Goal: Communication & Community: Answer question/provide support

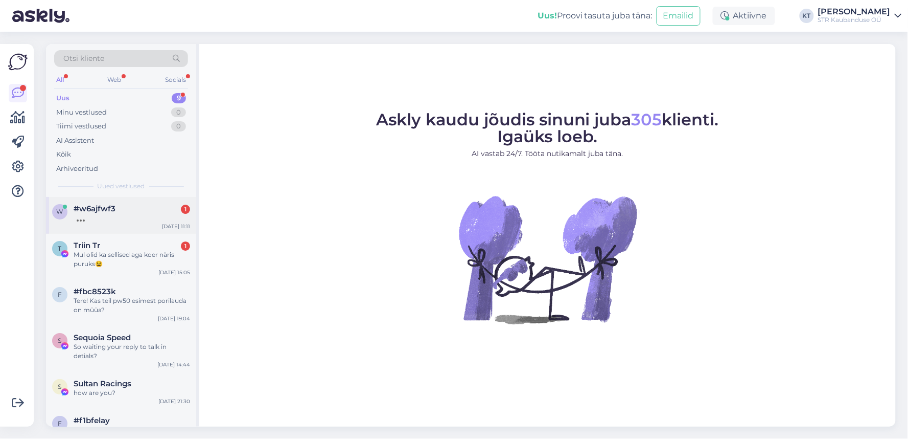
click at [93, 211] on span "#w6ajfwf3" at bounding box center [95, 208] width 42 height 9
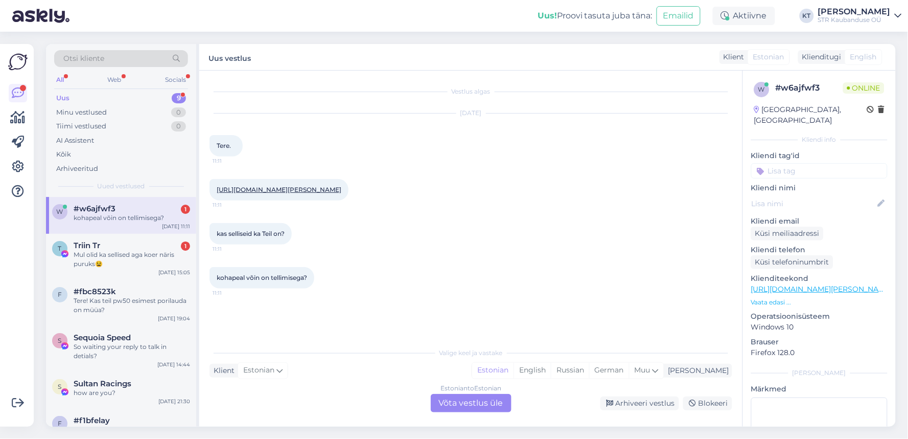
click at [477, 407] on div "Estonian to Estonian Võta vestlus üle" at bounding box center [471, 403] width 81 height 18
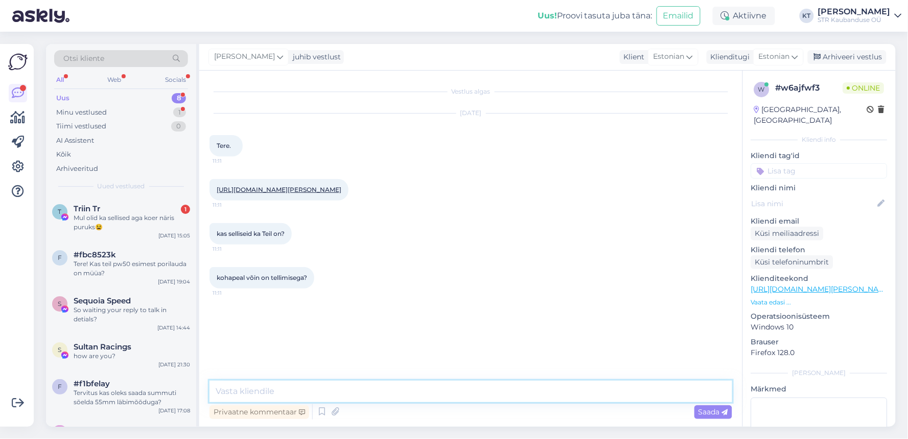
click at [283, 395] on textarea at bounding box center [471, 390] width 523 height 21
type textarea "tere"
type textarea "kohapeal ei ole hetkel"
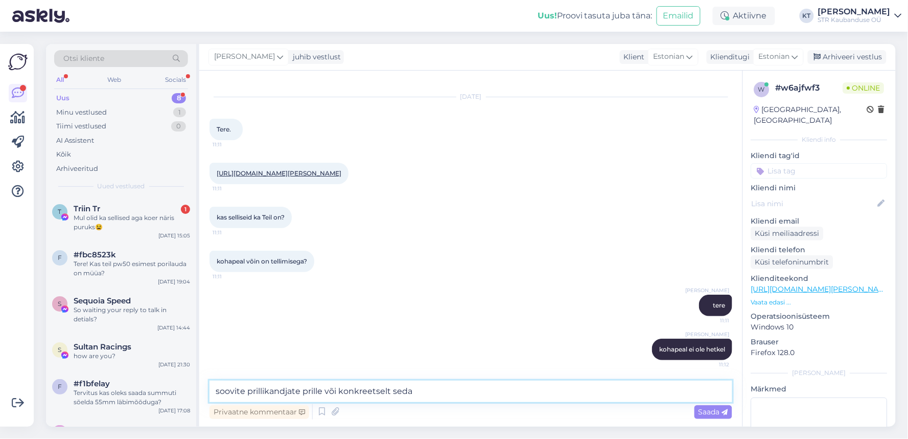
type textarea "soovite prillikandjate prille või konkreetselt seda?"
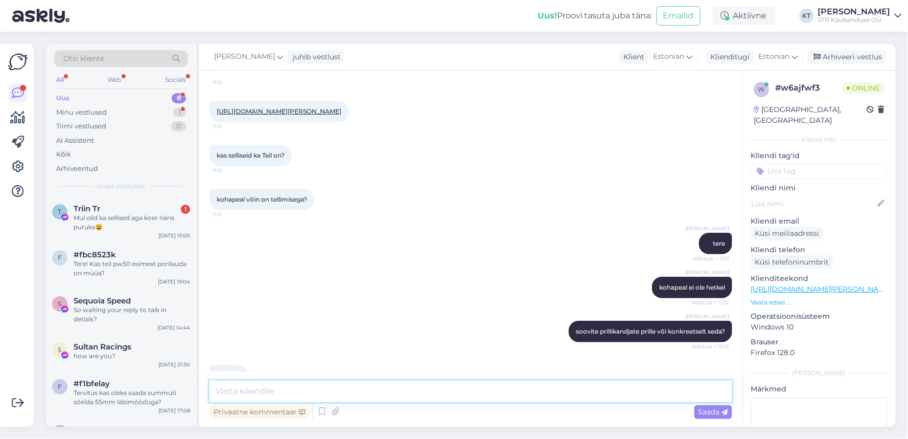
scroll to position [175, 0]
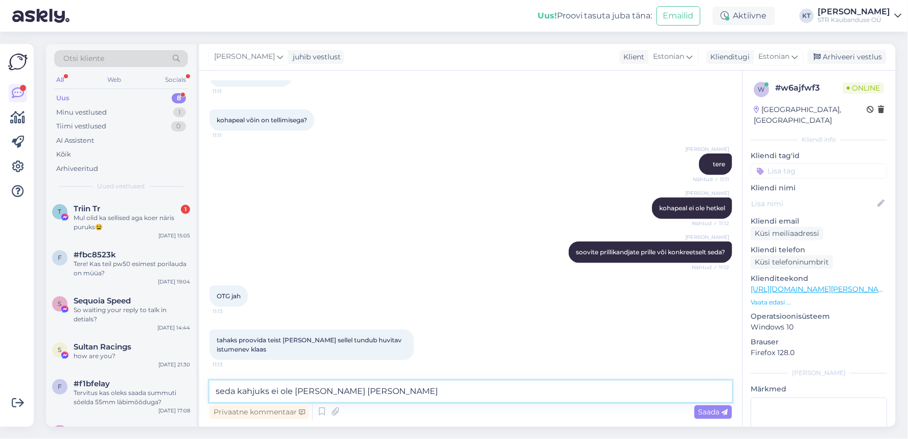
type textarea "seda kahjuks ei ole [PERSON_NAME] [PERSON_NAME]"
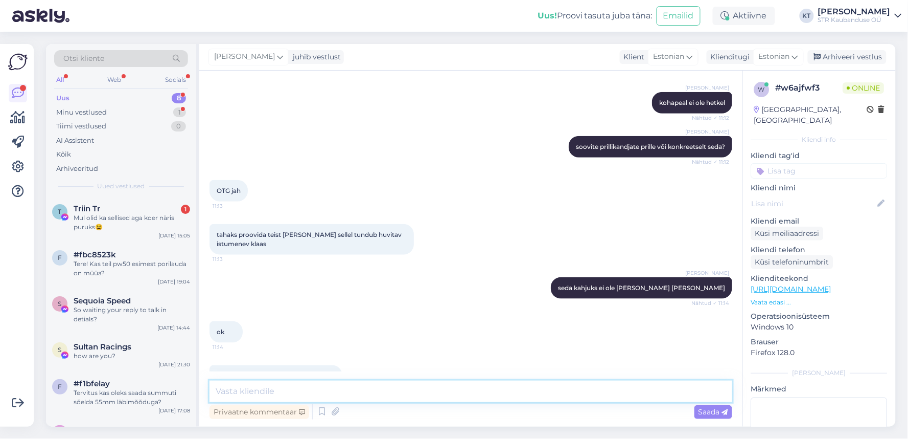
scroll to position [307, 0]
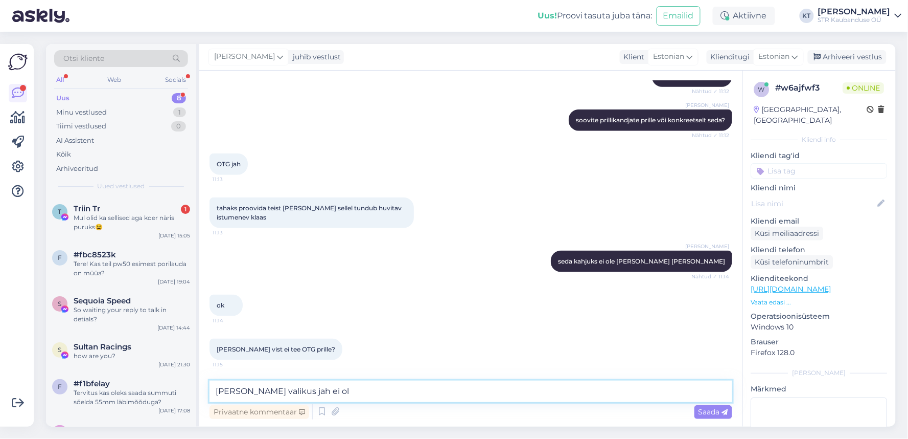
type textarea "[PERSON_NAME] valikus jah ei ole"
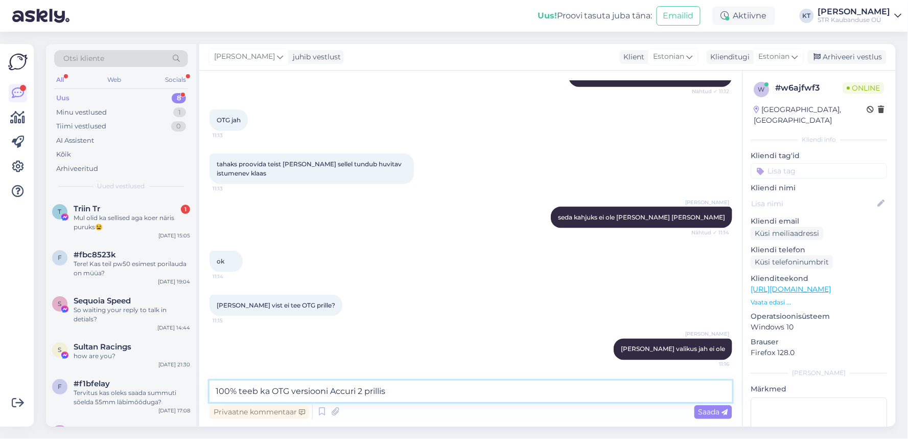
type textarea "100% teeb ka OTG versiooni Accuri 2 prillist"
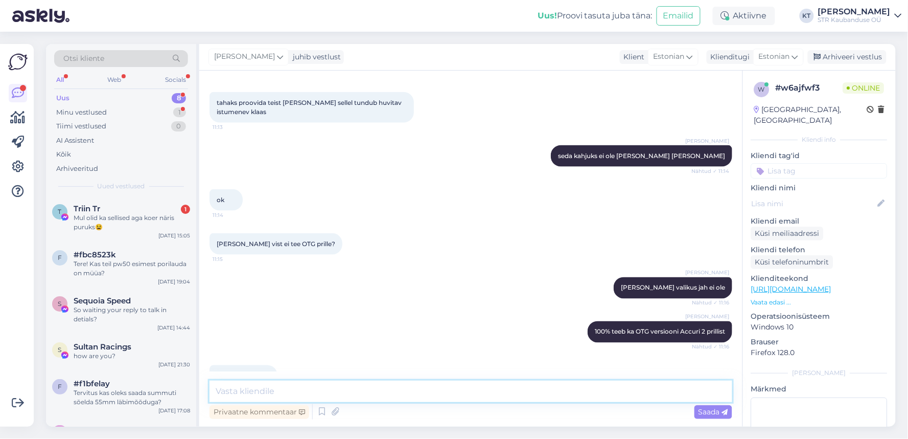
scroll to position [439, 0]
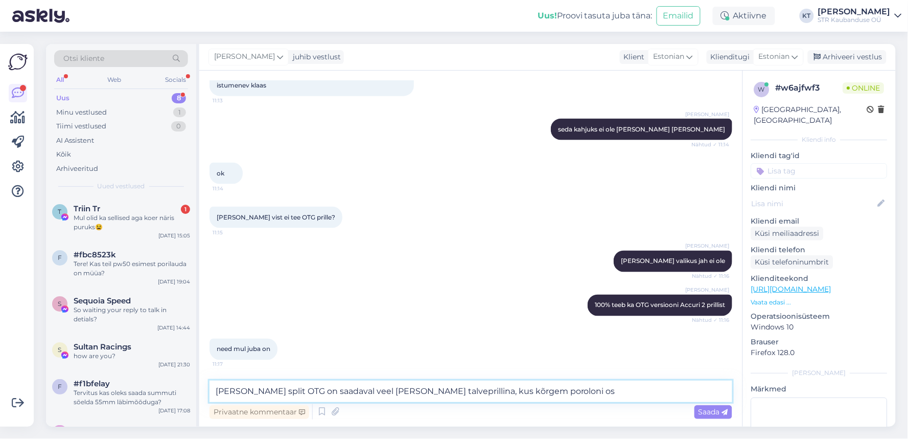
type textarea "[PERSON_NAME] split OTG on saadaval veel [PERSON_NAME] talveprillina, kus kõrge…"
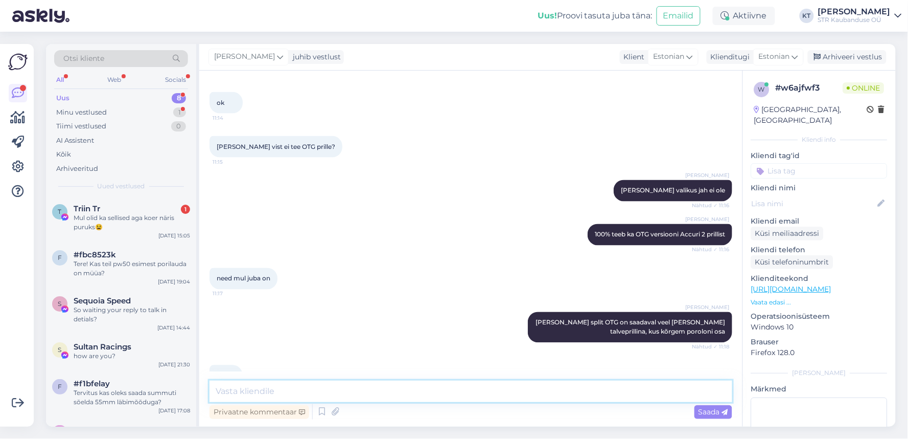
scroll to position [580, 0]
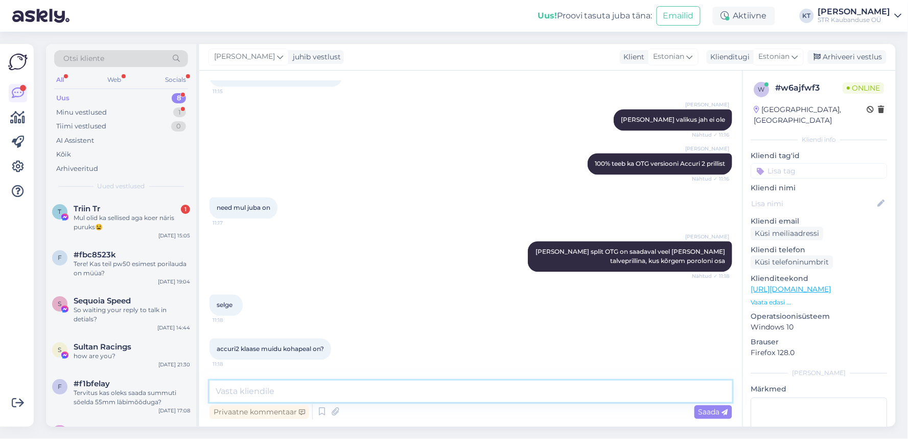
paste textarea "[URL][DOMAIN_NAME][PERSON_NAME][PERSON_NAME]"
type textarea "[URL][DOMAIN_NAME][PERSON_NAME][PERSON_NAME]"
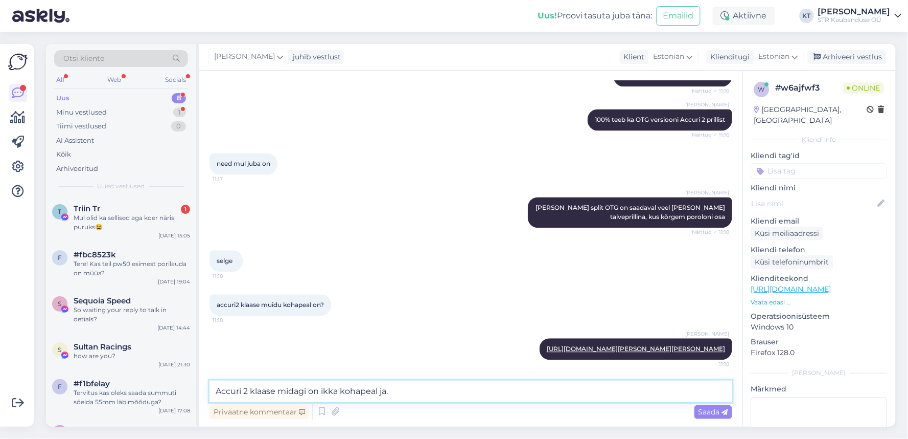
type textarea "Accuri 2 klaase midagi on ikka kohapeal ja."
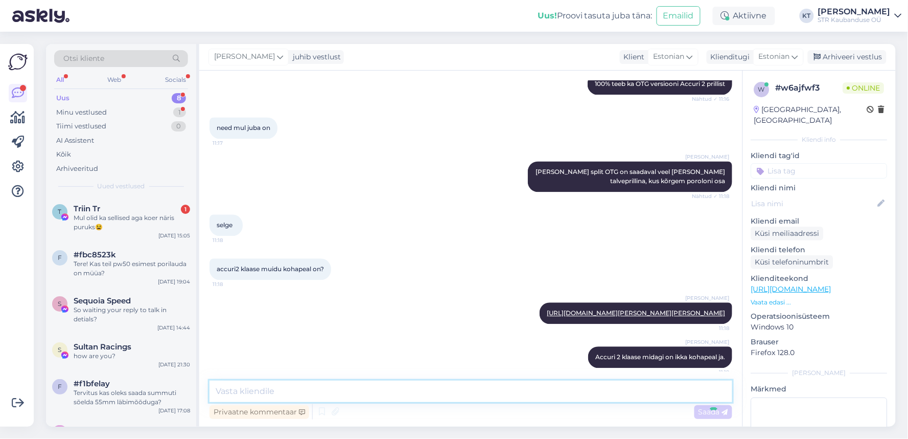
scroll to position [686, 0]
